Goal: Transaction & Acquisition: Purchase product/service

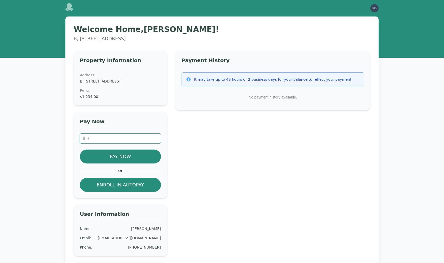
click at [111, 136] on input "number" at bounding box center [120, 138] width 81 height 10
type input "*"
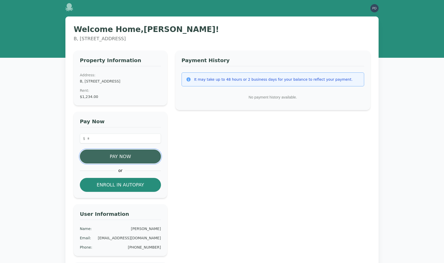
click at [127, 155] on button "Pay Now" at bounding box center [120, 156] width 81 height 14
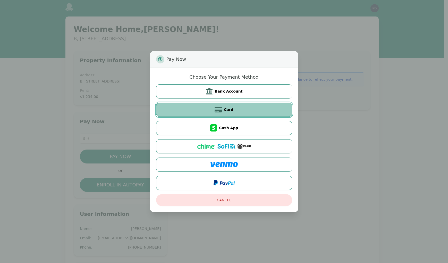
click at [232, 111] on span "Card" at bounding box center [229, 109] width 10 height 5
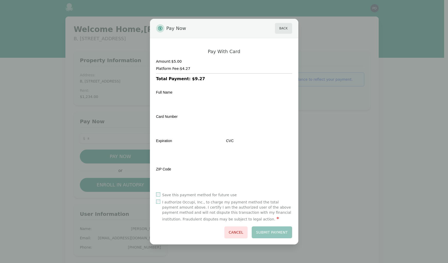
click at [196, 200] on label "I authorize Occupi, Inc., to charge my payment method the total payment amount …" at bounding box center [227, 210] width 130 height 23
click at [339, 170] on div "Pay Now Back Pay With Card Amount: $5.00 Platform Fee: $4.27 Total Payment: $9.…" at bounding box center [224, 131] width 448 height 263
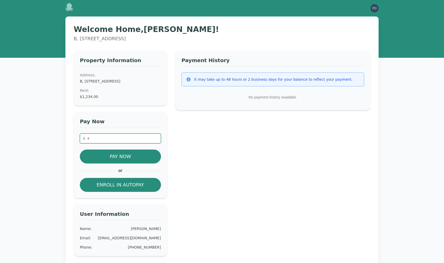
click at [121, 135] on input "number" at bounding box center [120, 138] width 81 height 10
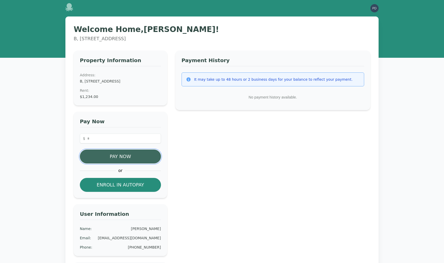
click at [116, 156] on button "Pay Now" at bounding box center [120, 156] width 81 height 14
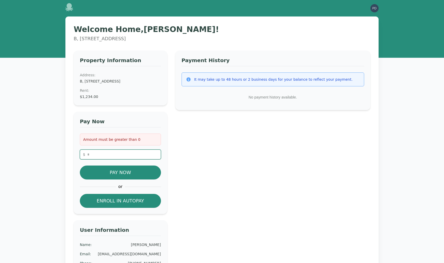
click at [122, 155] on input "number" at bounding box center [120, 154] width 81 height 10
type input "*"
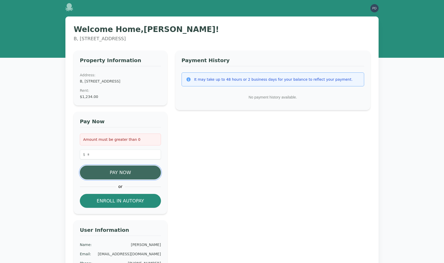
click at [121, 174] on button "Pay Now" at bounding box center [120, 172] width 81 height 14
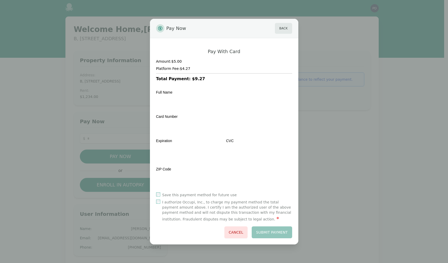
click at [176, 201] on label "I authorize Occupi, Inc., to charge my payment method the total payment amount …" at bounding box center [227, 210] width 130 height 23
click at [278, 233] on button "Submit Payment" at bounding box center [271, 232] width 40 height 12
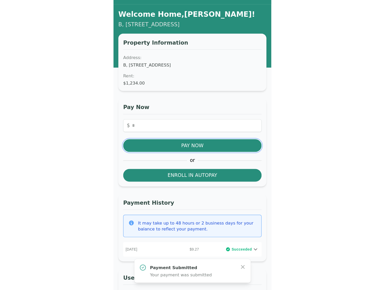
scroll to position [11, 0]
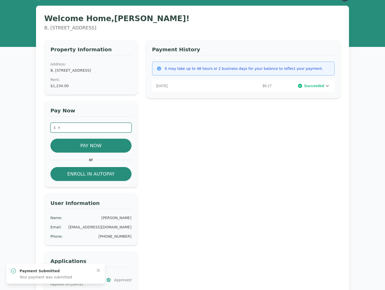
click at [77, 128] on input "number" at bounding box center [90, 128] width 81 height 10
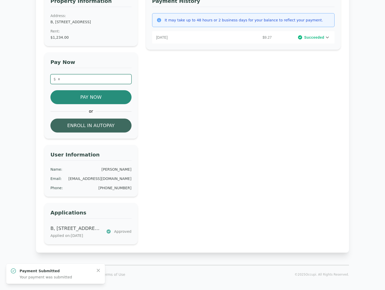
scroll to position [58, 0]
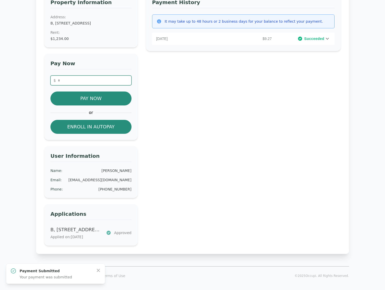
click at [76, 82] on input "**" at bounding box center [90, 80] width 81 height 10
drag, startPoint x: 78, startPoint y: 80, endPoint x: 55, endPoint y: 77, distance: 24.1
click at [55, 77] on input "**" at bounding box center [90, 80] width 81 height 10
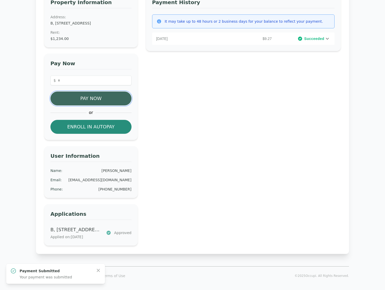
click at [106, 99] on button "Pay Now" at bounding box center [90, 98] width 81 height 14
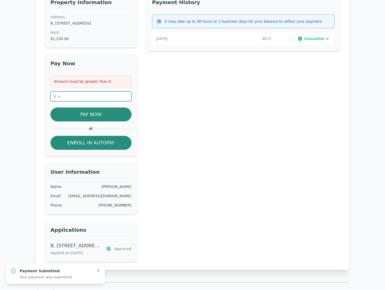
click at [99, 96] on input "**" at bounding box center [90, 96] width 81 height 10
drag, startPoint x: 95, startPoint y: 96, endPoint x: 55, endPoint y: 95, distance: 39.6
click at [55, 95] on input "**" at bounding box center [90, 96] width 81 height 10
type input "*"
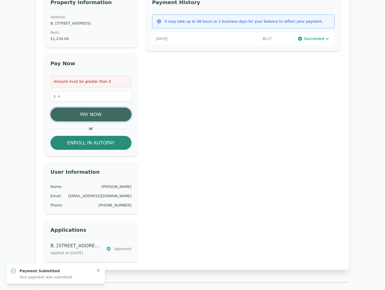
click at [76, 112] on button "Pay Now" at bounding box center [90, 114] width 81 height 14
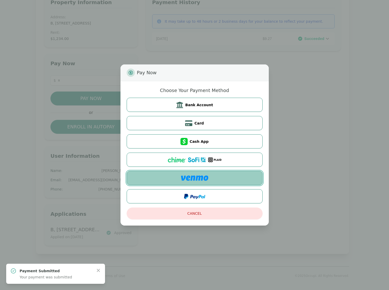
click at [200, 173] on button at bounding box center [195, 178] width 136 height 14
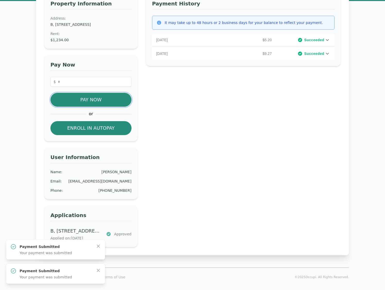
scroll to position [56, 0]
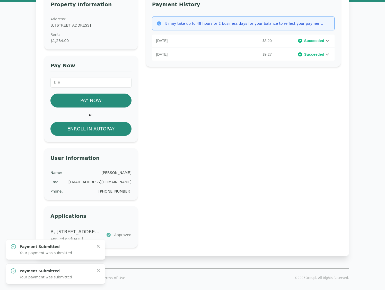
click at [326, 40] on icon at bounding box center [327, 41] width 6 height 6
click at [329, 91] on icon at bounding box center [327, 91] width 6 height 6
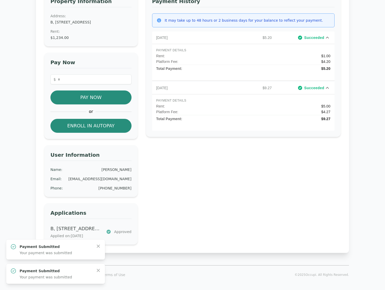
scroll to position [58, 0]
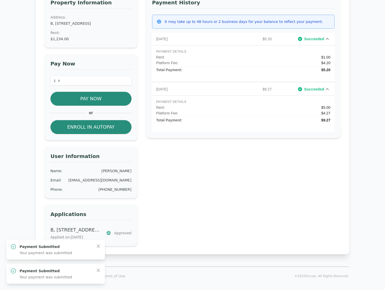
click at [119, 33] on dt "Rent :" at bounding box center [90, 32] width 81 height 5
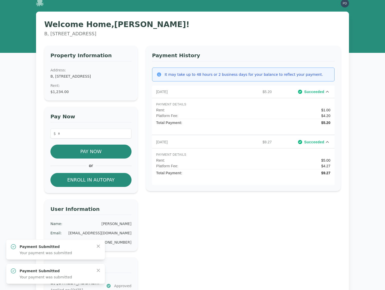
scroll to position [0, 0]
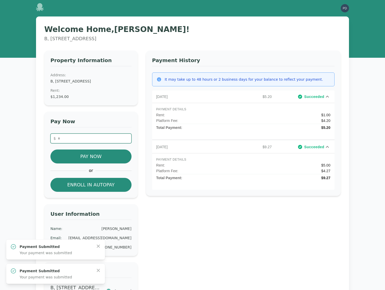
click at [69, 139] on input "number" at bounding box center [90, 138] width 81 height 10
type input "****"
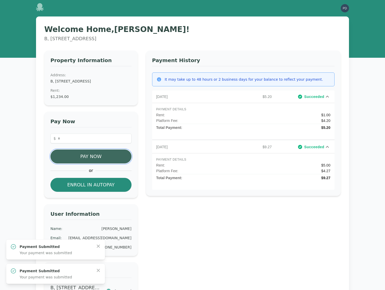
click at [75, 156] on button "Pay Now" at bounding box center [90, 156] width 81 height 14
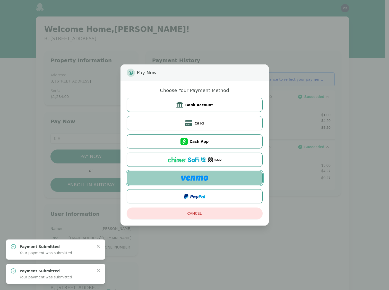
click at [192, 176] on img at bounding box center [194, 177] width 27 height 5
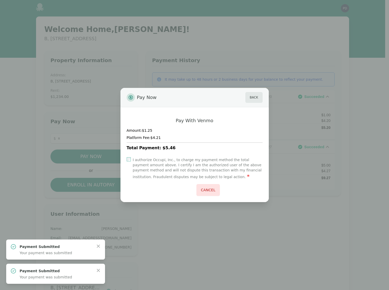
click at [152, 163] on label "I authorize Occupi, Inc., to charge my payment method the total payment amount …" at bounding box center [198, 168] width 130 height 23
click at [208, 192] on button "Cancel" at bounding box center [207, 190] width 23 height 12
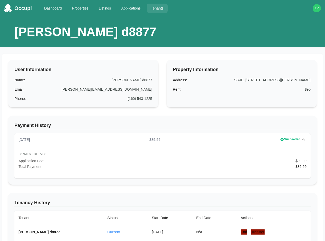
select select "*"
